Goal: Task Accomplishment & Management: Manage account settings

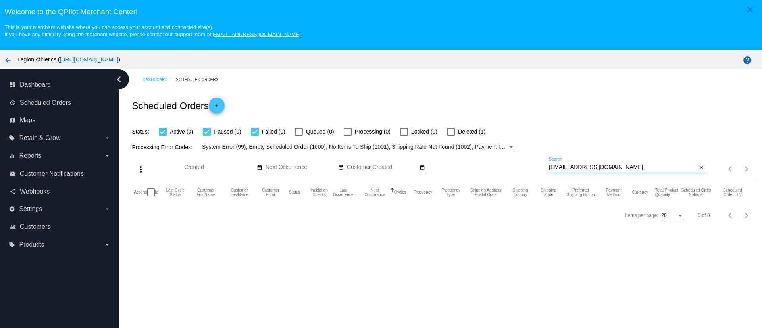
click at [588, 168] on input "[EMAIL_ADDRESS][DOMAIN_NAME]" at bounding box center [623, 167] width 148 height 6
type input "[PERSON_NAME][EMAIL_ADDRESS][PERSON_NAME][DOMAIN_NAME]"
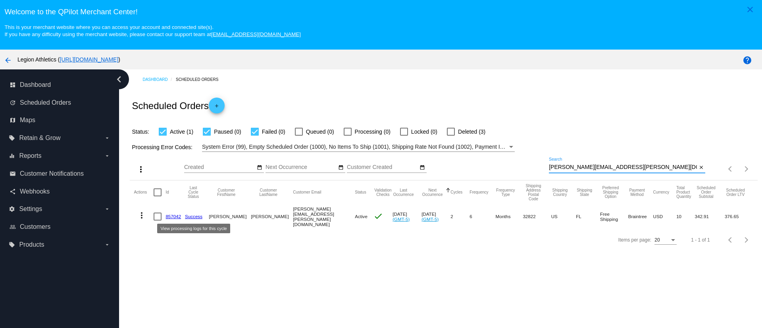
click at [172, 216] on link "857042" at bounding box center [172, 216] width 15 height 5
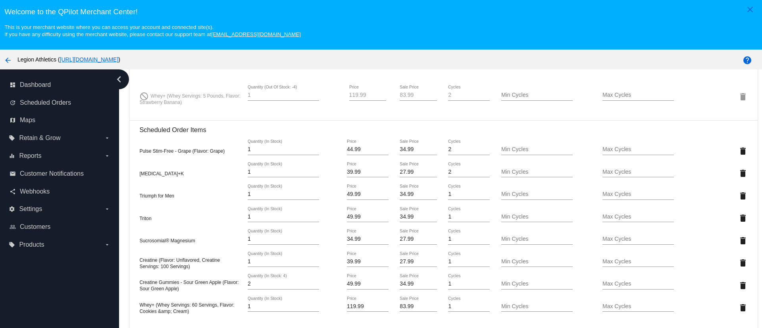
scroll to position [655, 0]
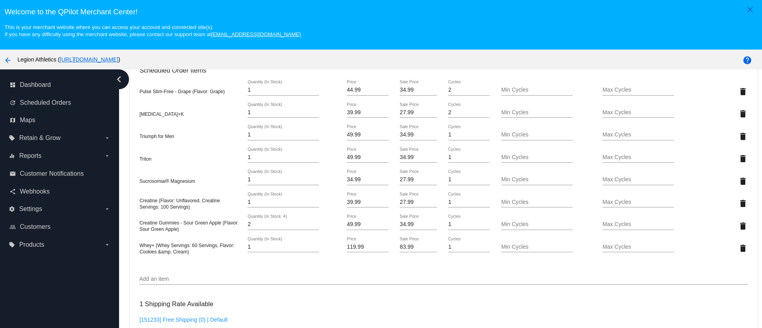
click at [354, 85] on div "44.99 Price" at bounding box center [368, 87] width 42 height 15
click at [347, 88] on input "44.99" at bounding box center [368, 90] width 42 height 6
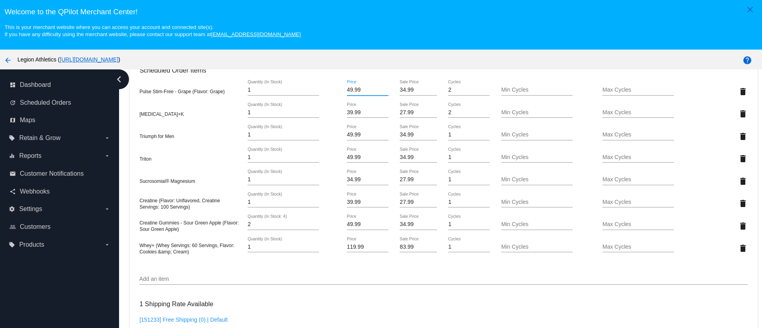
type input "49.99"
click at [336, 303] on mat-card "Customer 776916: Chad Meissner [EMAIL_ADDRESS][PERSON_NAME][DOMAIN_NAME] Custom…" at bounding box center [443, 129] width 627 height 1050
click at [399, 178] on input "27.99" at bounding box center [417, 180] width 37 height 6
type input "24.49"
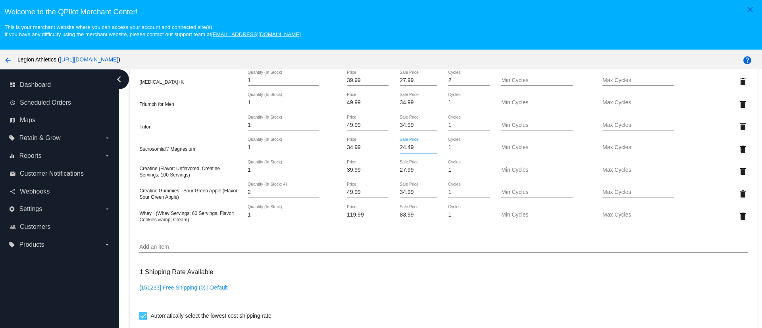
scroll to position [714, 0]
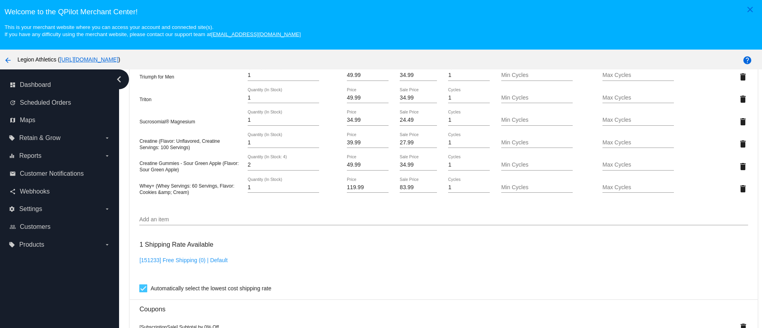
click at [88, 271] on div "dashboard Dashboard update Scheduled Orders map Maps local_offer Retain & Grow …" at bounding box center [59, 213] width 119 height 288
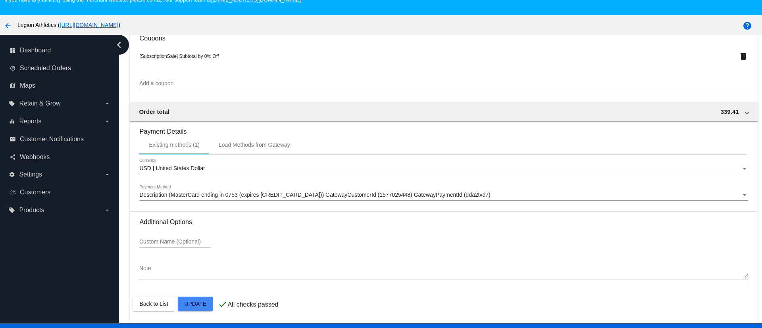
scroll to position [50, 0]
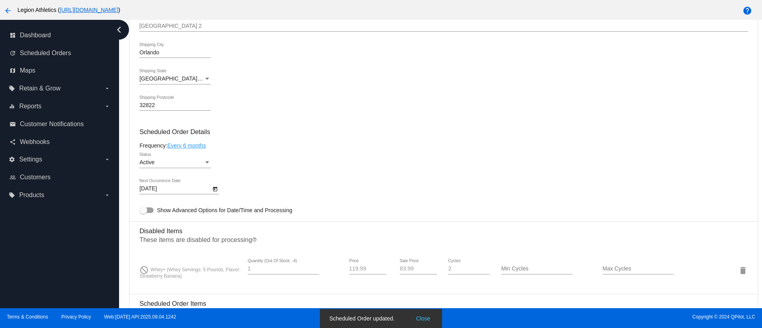
scroll to position [355, 0]
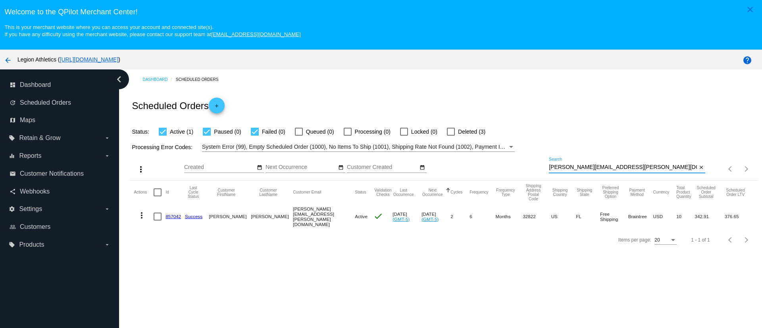
click at [564, 167] on input "[PERSON_NAME][EMAIL_ADDRESS][PERSON_NAME][DOMAIN_NAME]" at bounding box center [623, 167] width 148 height 6
paste input "nicholasjhy7"
type input "nicholasjhy7@gmail.com"
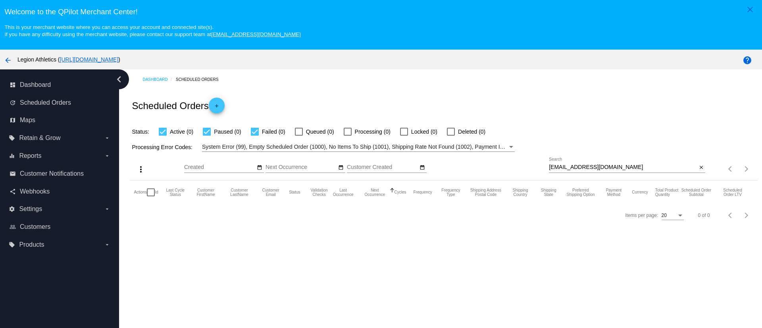
click at [582, 163] on div "nicholasjhy7@gmail.com Search" at bounding box center [623, 164] width 148 height 15
click at [582, 165] on input "nicholasjhy7@gmail.com" at bounding box center [623, 167] width 148 height 6
click at [582, 167] on input "nicholasjhy7@gmail.com" at bounding box center [623, 167] width 148 height 6
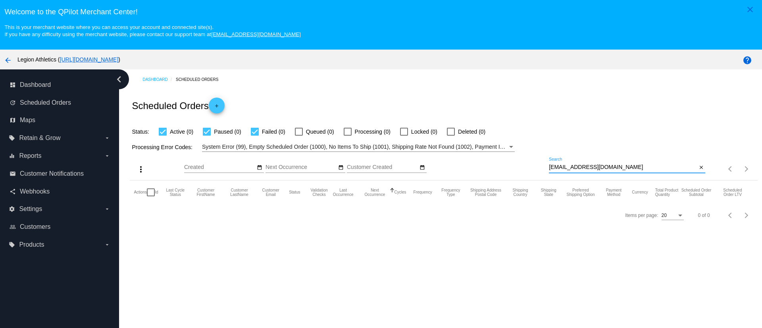
click at [582, 167] on input "nicholasjhy7@gmail.com" at bounding box center [623, 167] width 148 height 6
click at [561, 160] on div "nicholasjhy7@gmail.com Search" at bounding box center [623, 164] width 148 height 15
click at [564, 167] on input "nicholasjhy7@gmail.com" at bounding box center [623, 167] width 148 height 6
